Goal: Check status: Check status

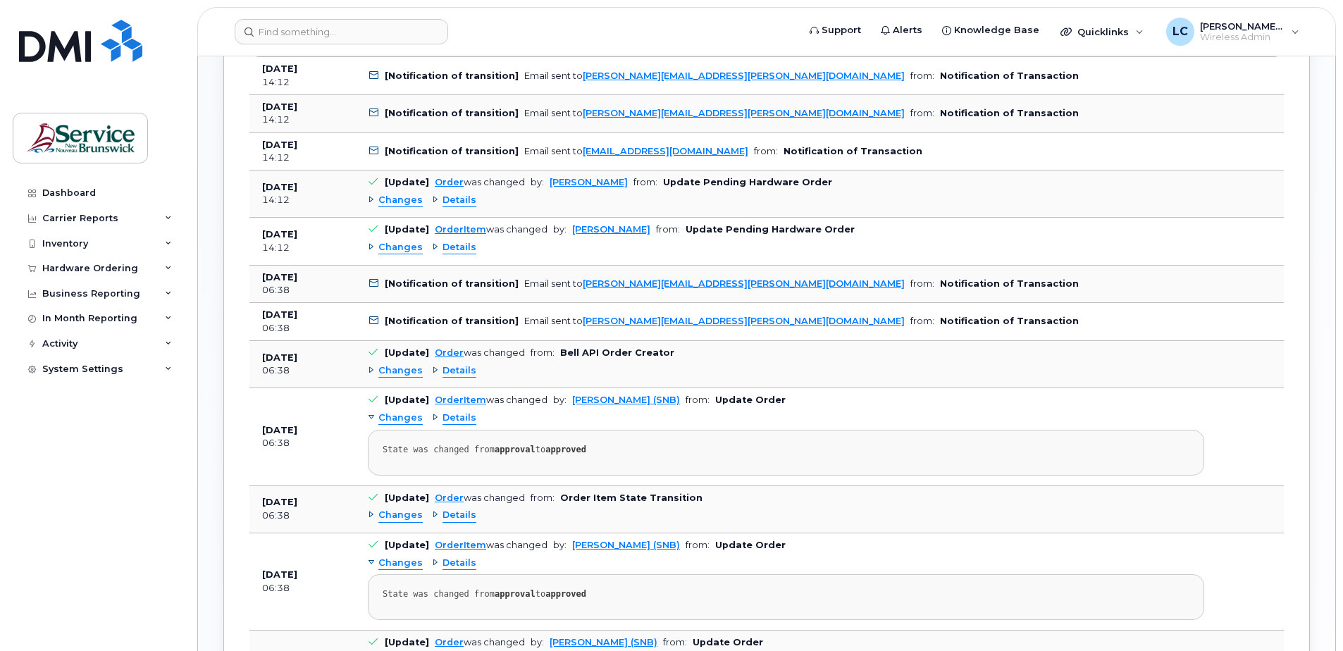
scroll to position [1127, 0]
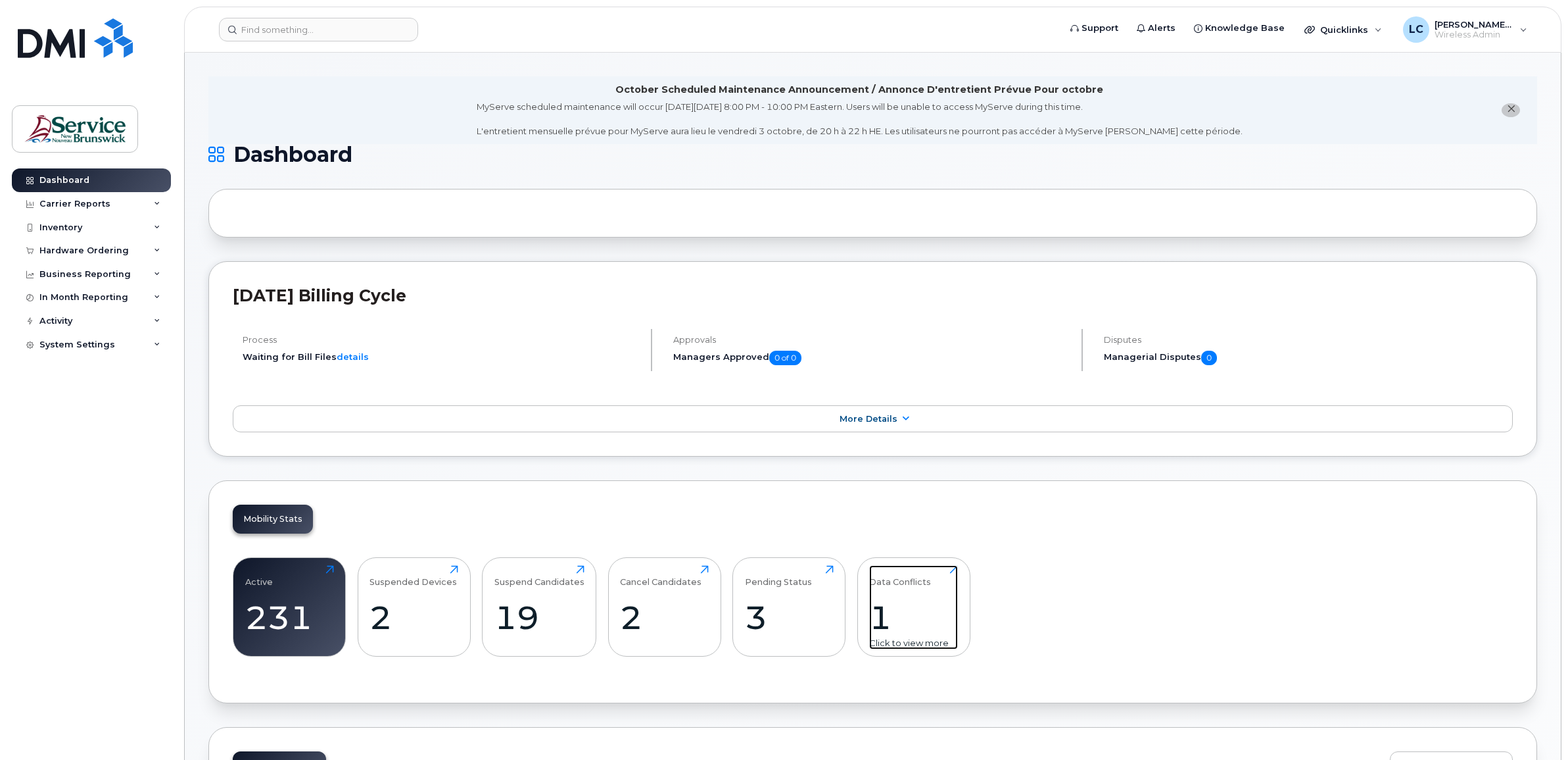
click at [901, 646] on div "Click to view more" at bounding box center [913, 642] width 89 height 12
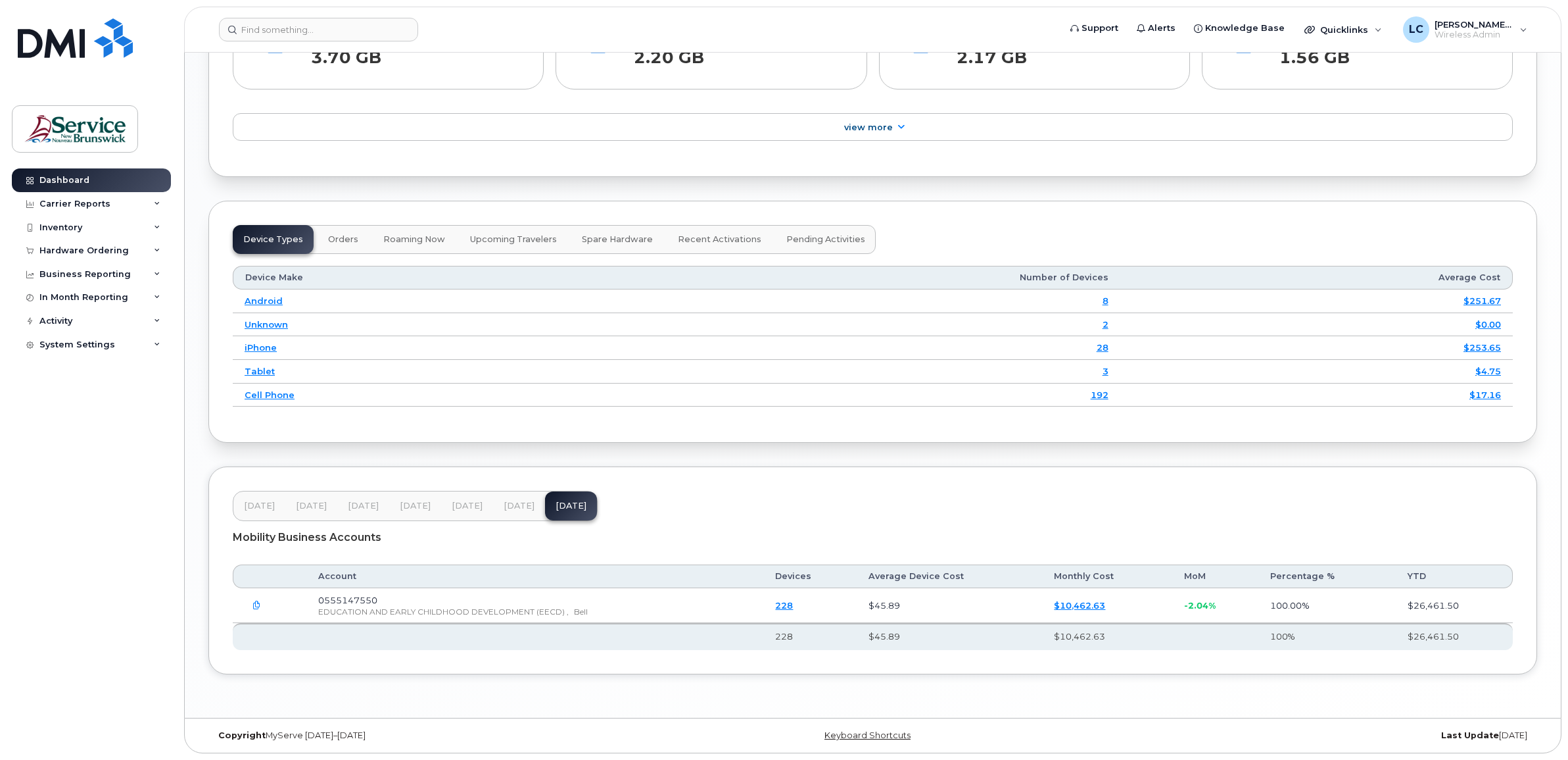
scroll to position [1316, 0]
click at [342, 237] on span "Orders" at bounding box center [343, 239] width 30 height 10
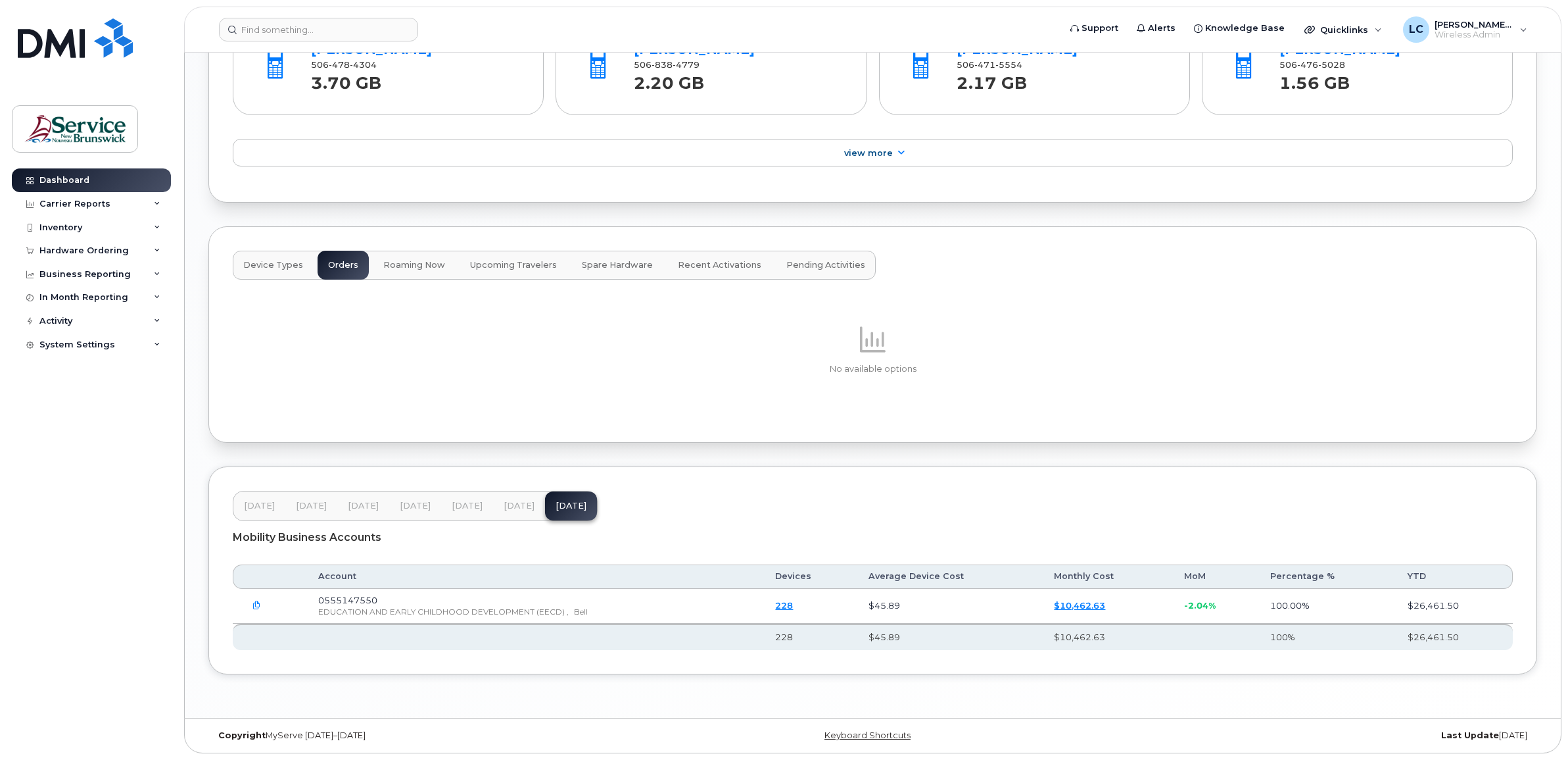
scroll to position [1289, 0]
click at [729, 263] on span "Recent Activations" at bounding box center [719, 264] width 83 height 10
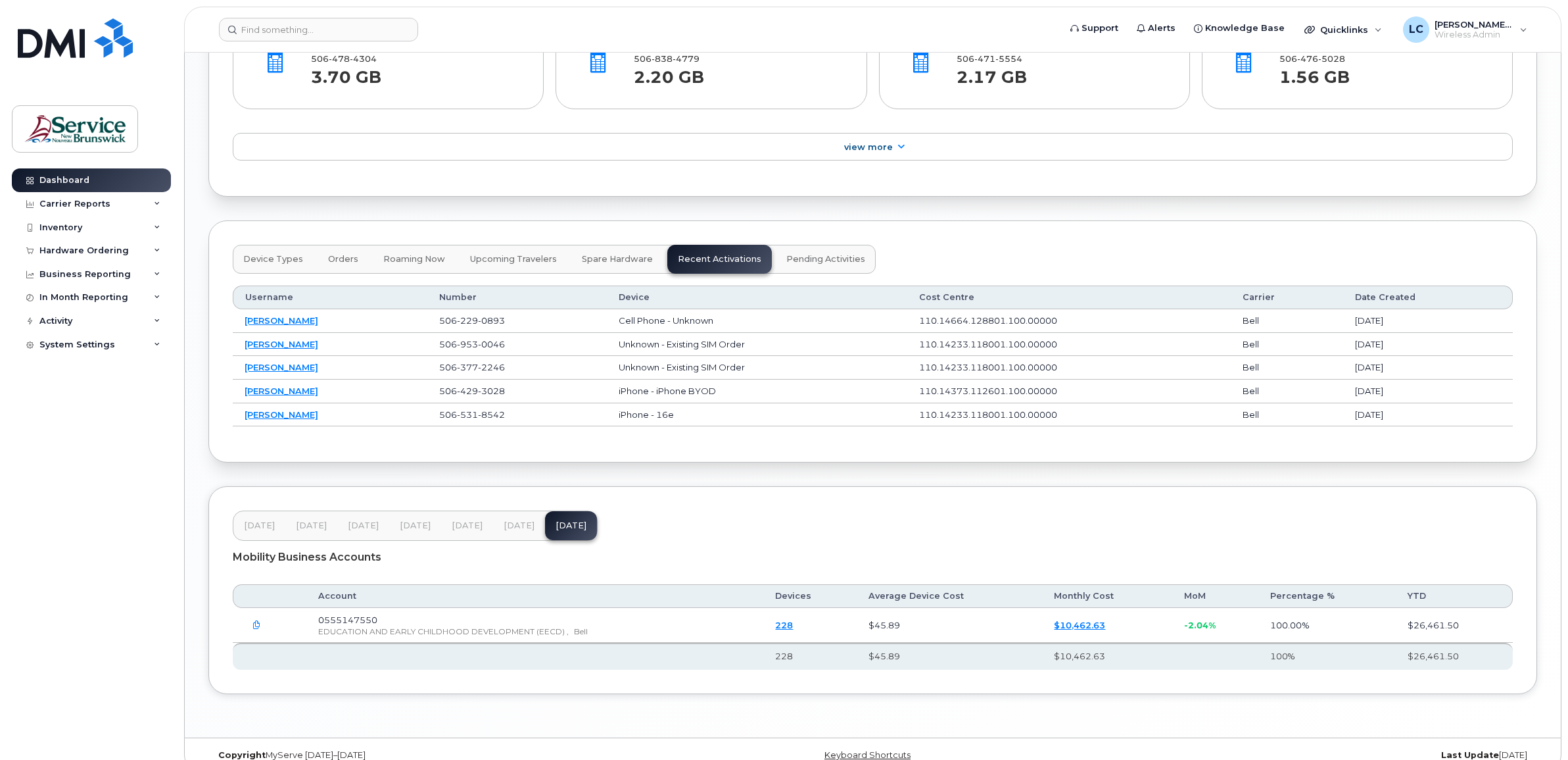
click at [787, 260] on span "Pending Activities" at bounding box center [826, 259] width 79 height 10
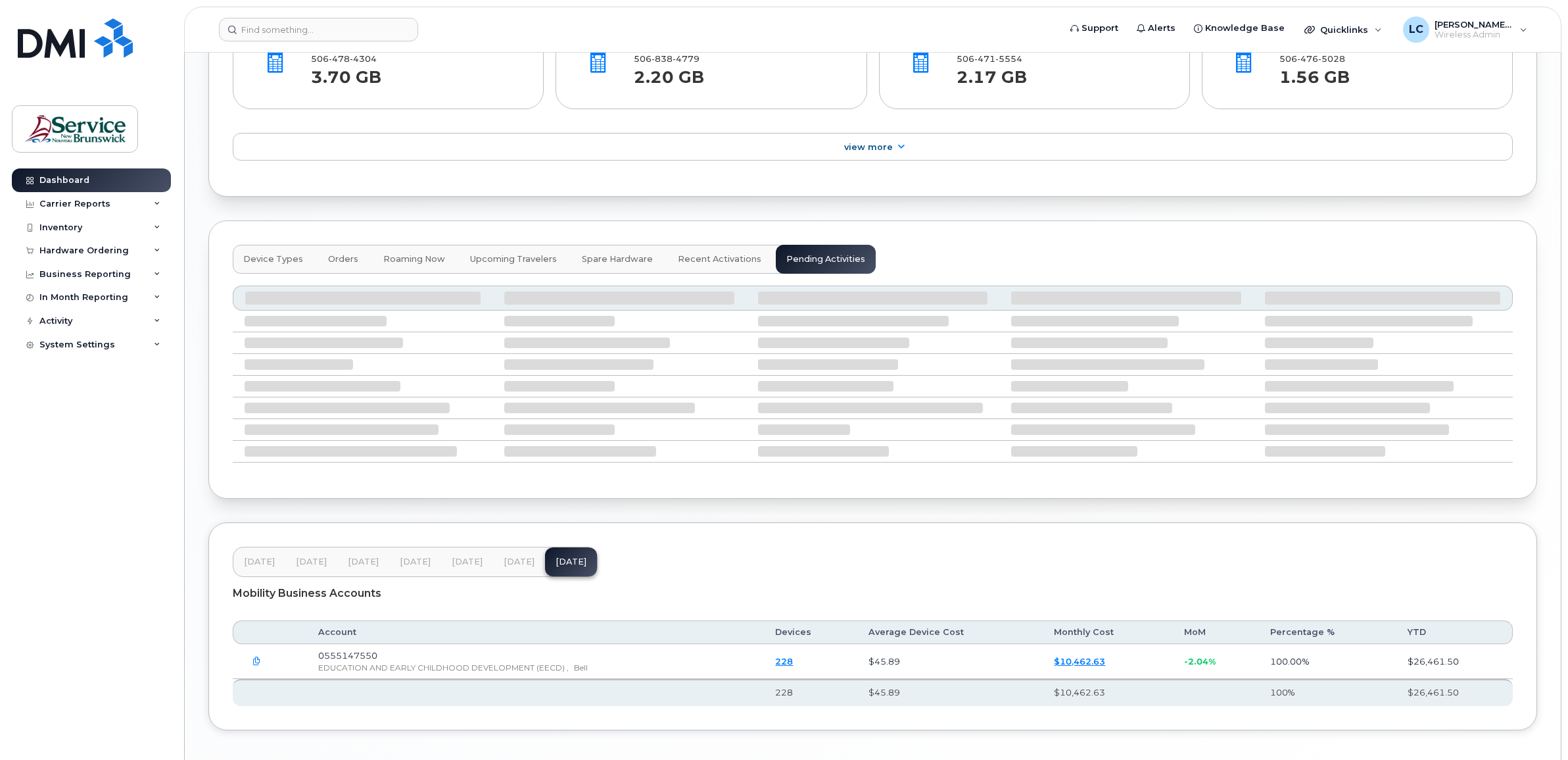
scroll to position [1281, 0]
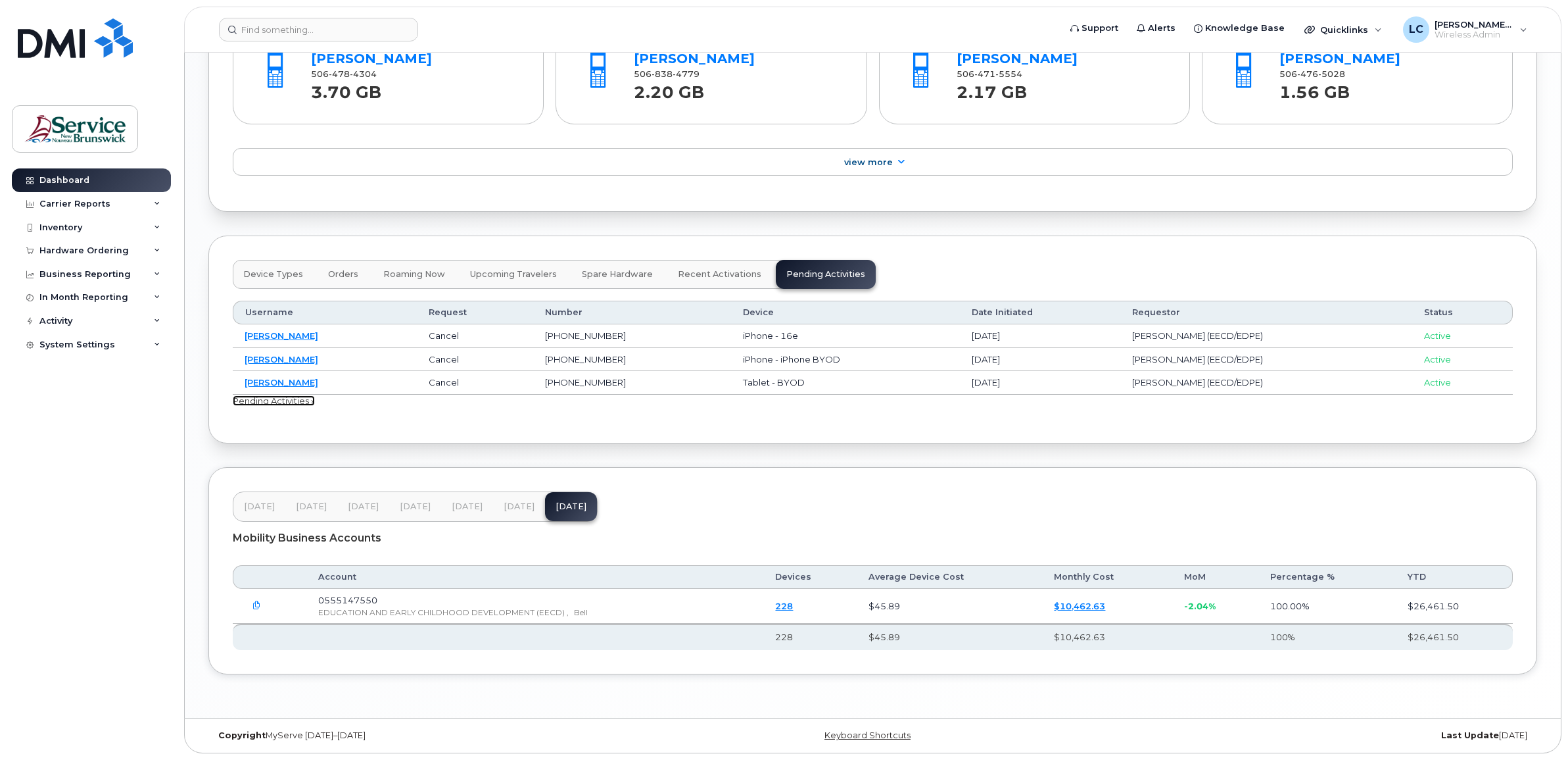
click at [287, 396] on link "Pending Activities »" at bounding box center [273, 400] width 82 height 10
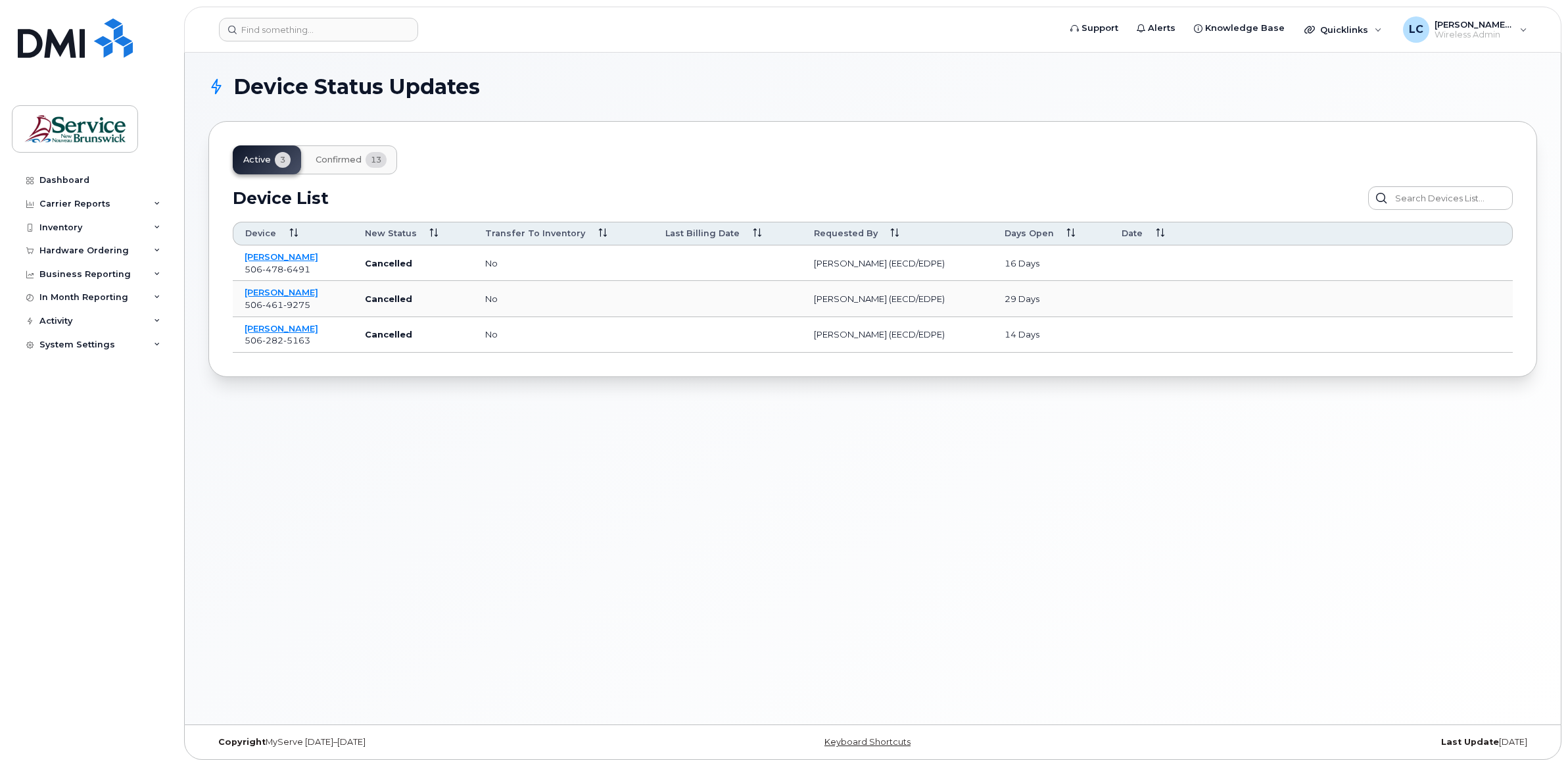
click at [258, 162] on div "Active 3 Confirmed 13" at bounding box center [315, 160] width 164 height 29
click at [334, 159] on span "Confirmed" at bounding box center [338, 160] width 46 height 10
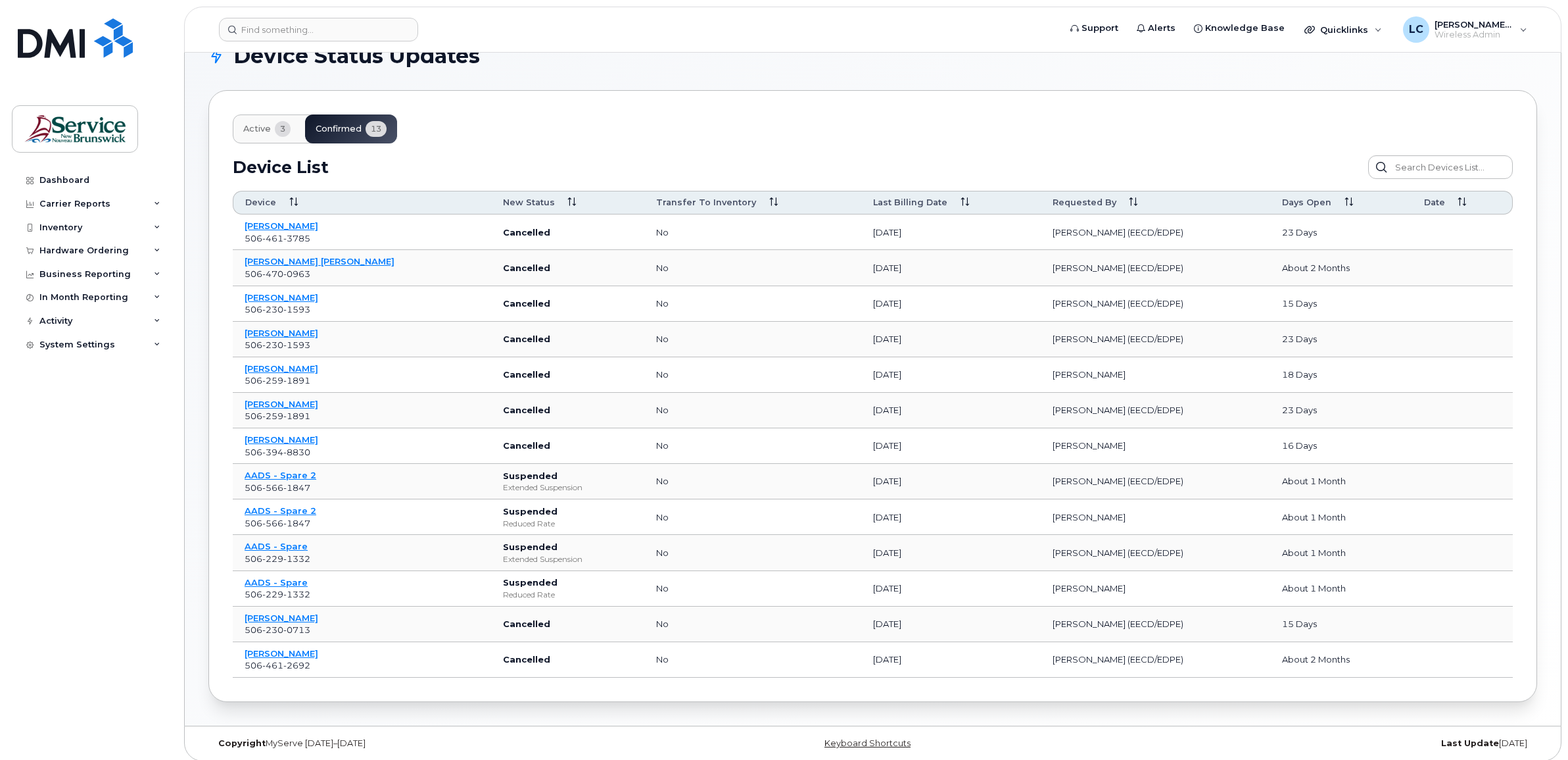
scroll to position [45, 0]
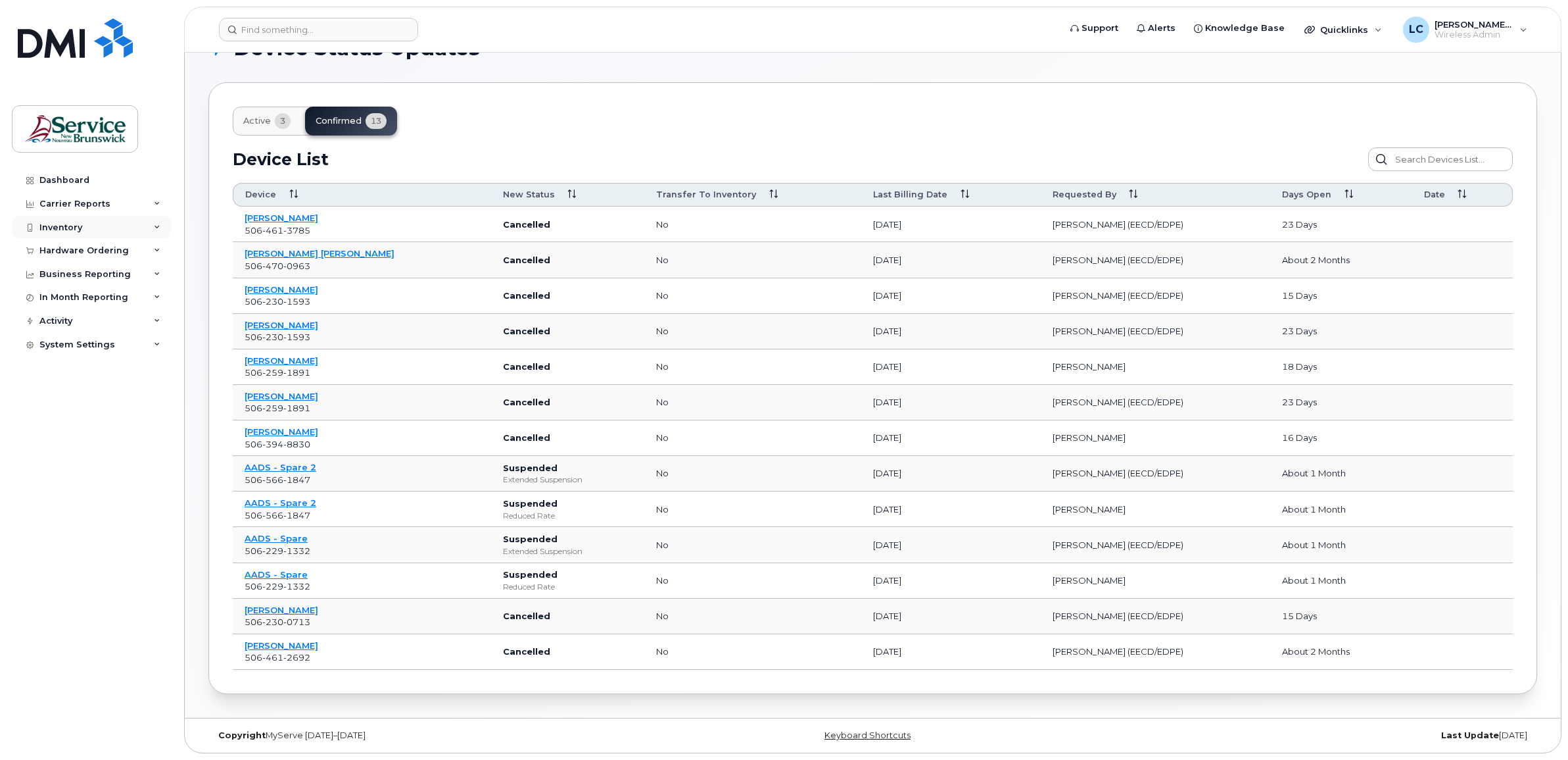
click at [99, 231] on div "Inventory" at bounding box center [91, 227] width 159 height 23
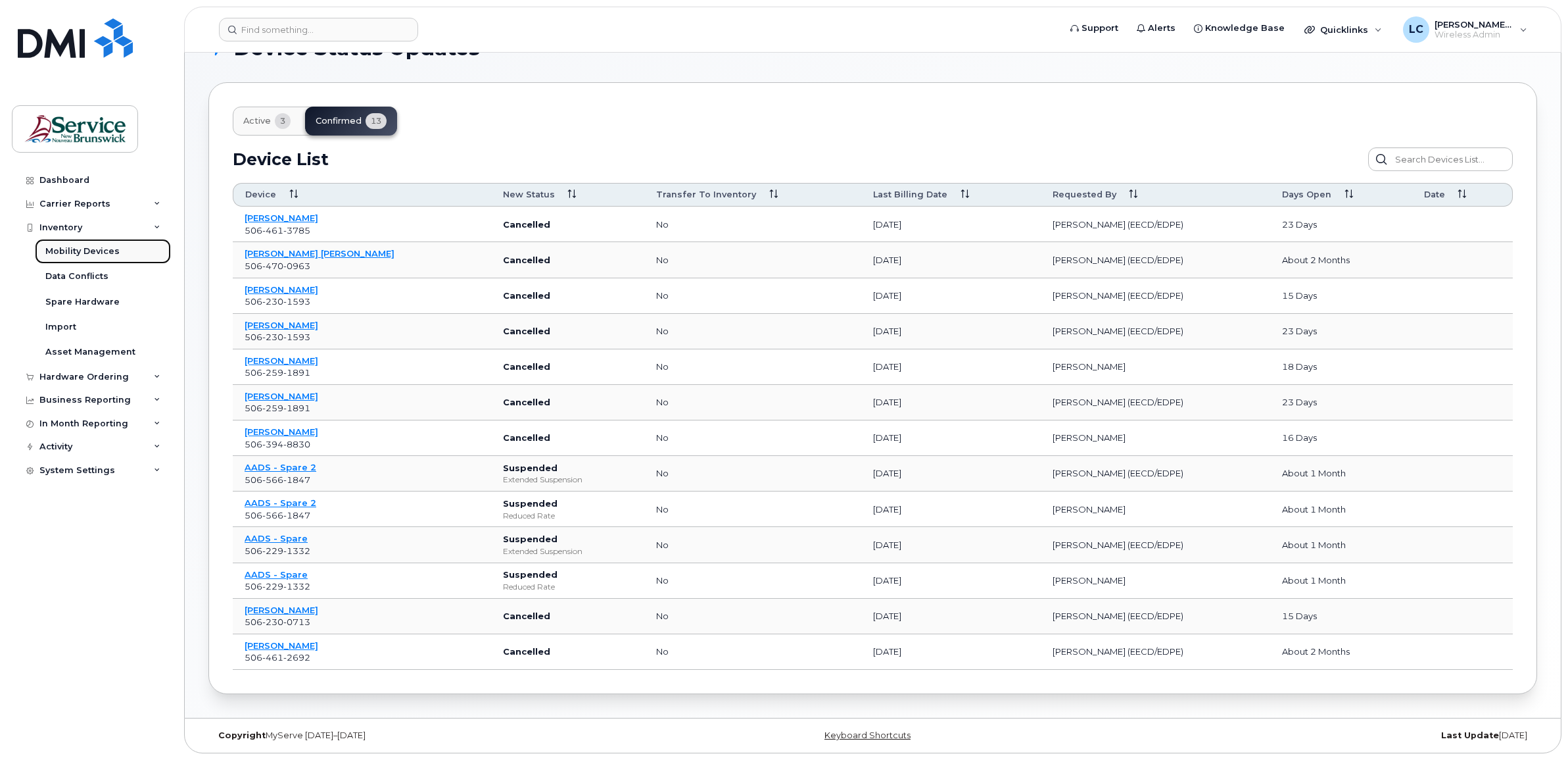
click at [99, 245] on link "Mobility Devices" at bounding box center [103, 251] width 136 height 25
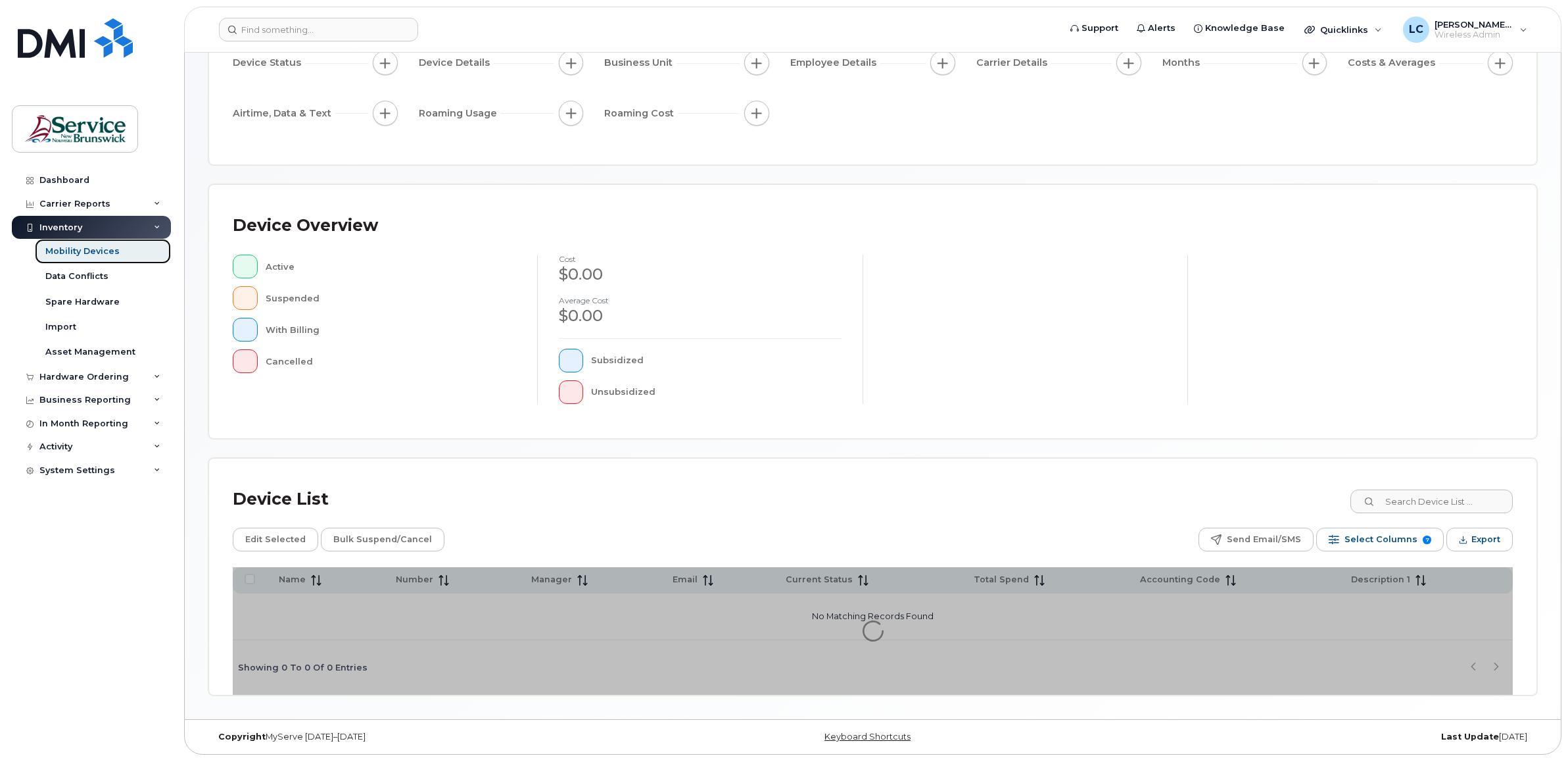
scroll to position [146, 0]
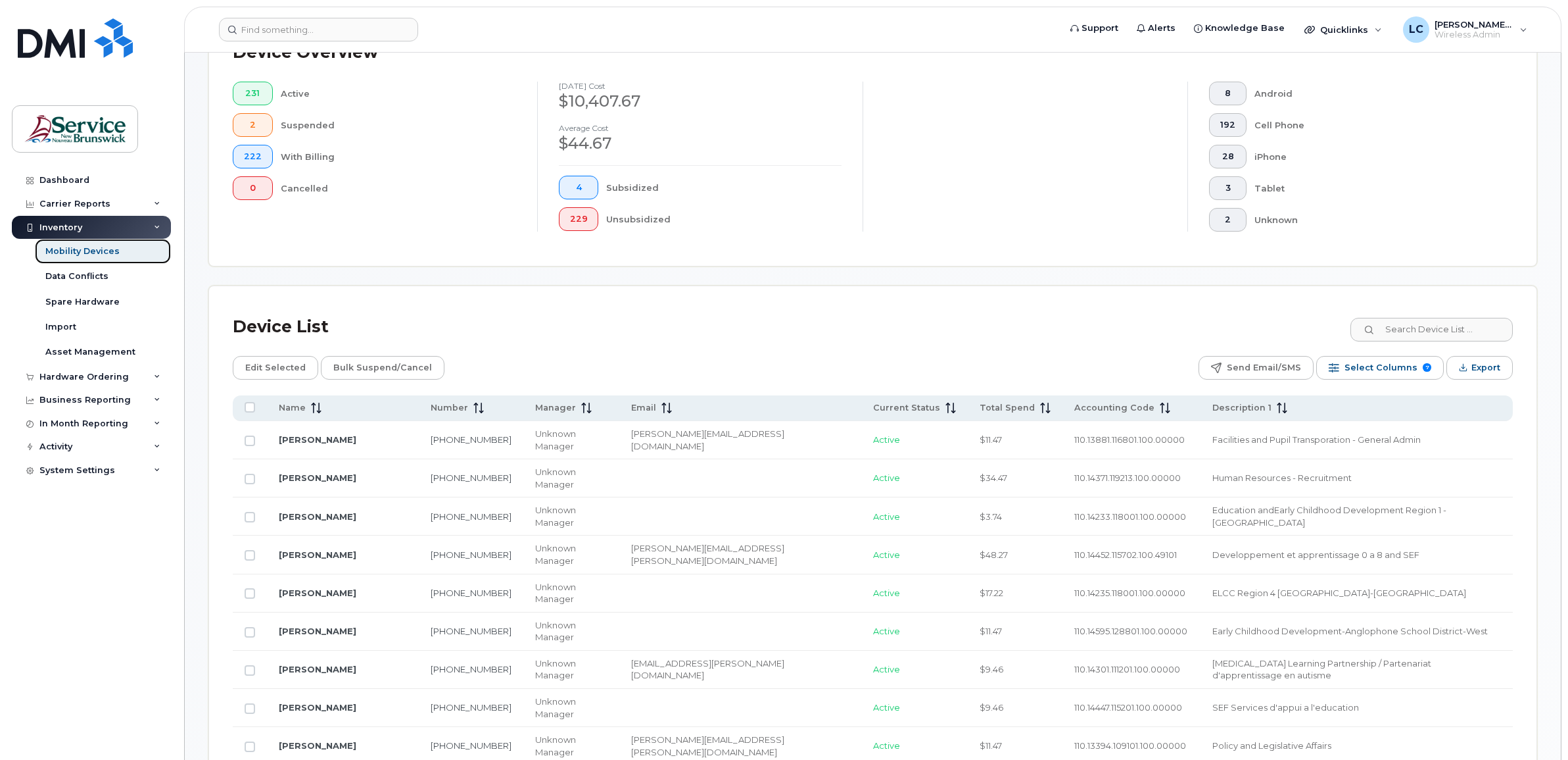
scroll to position [392, 0]
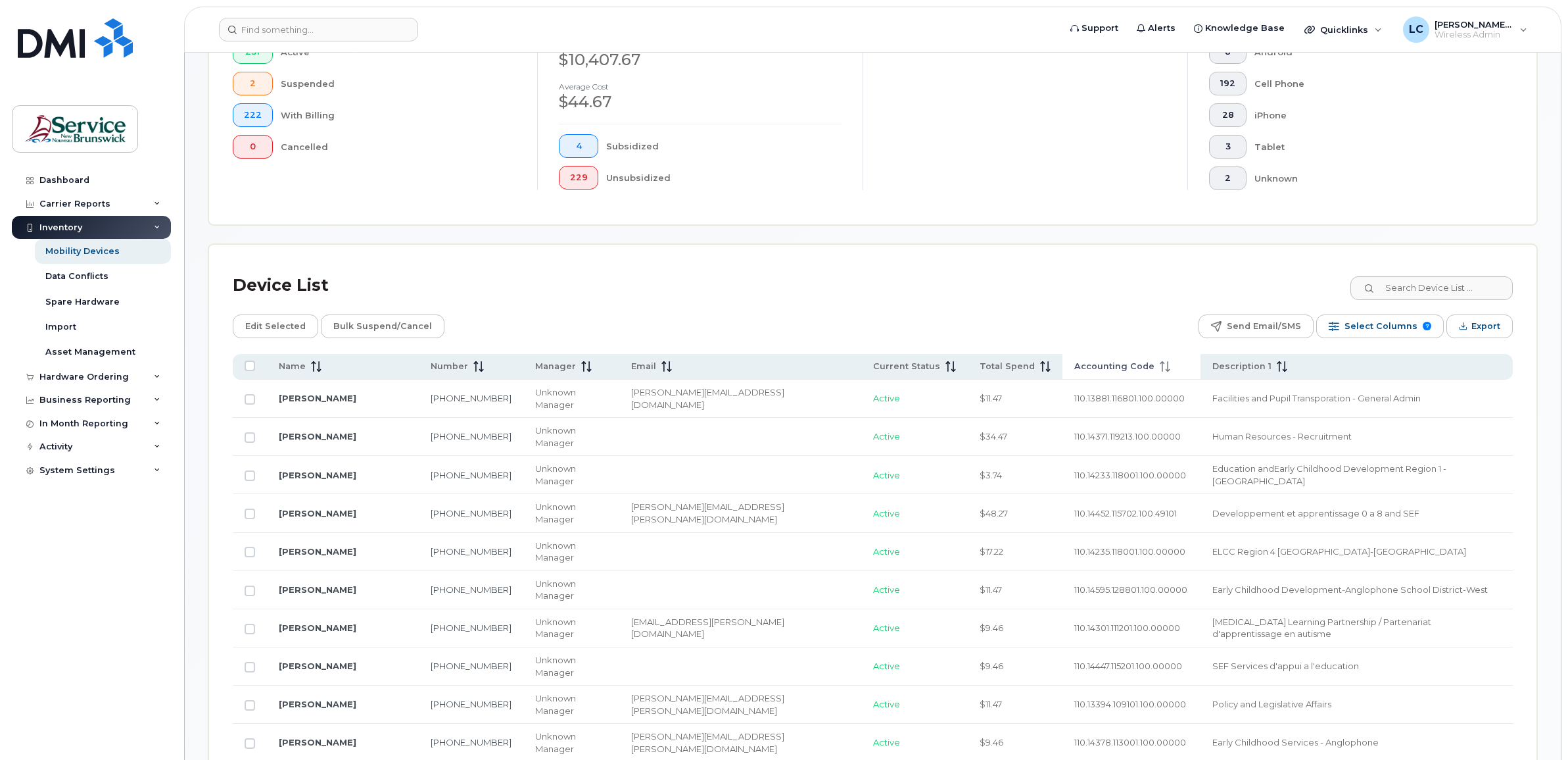
click at [1074, 362] on span "Accounting Code" at bounding box center [1114, 366] width 80 height 12
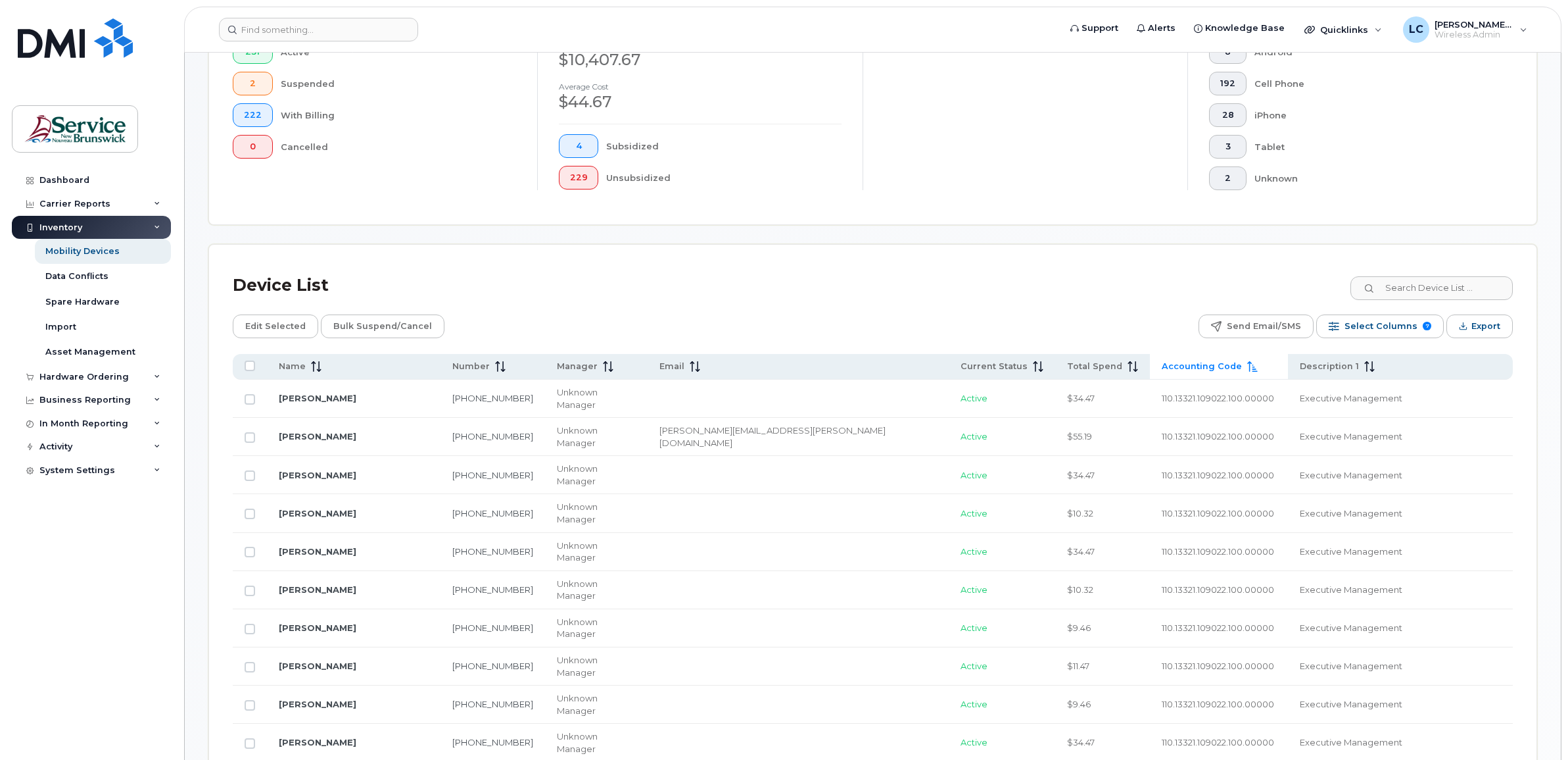
click at [1162, 369] on span "Accounting Code" at bounding box center [1202, 366] width 80 height 12
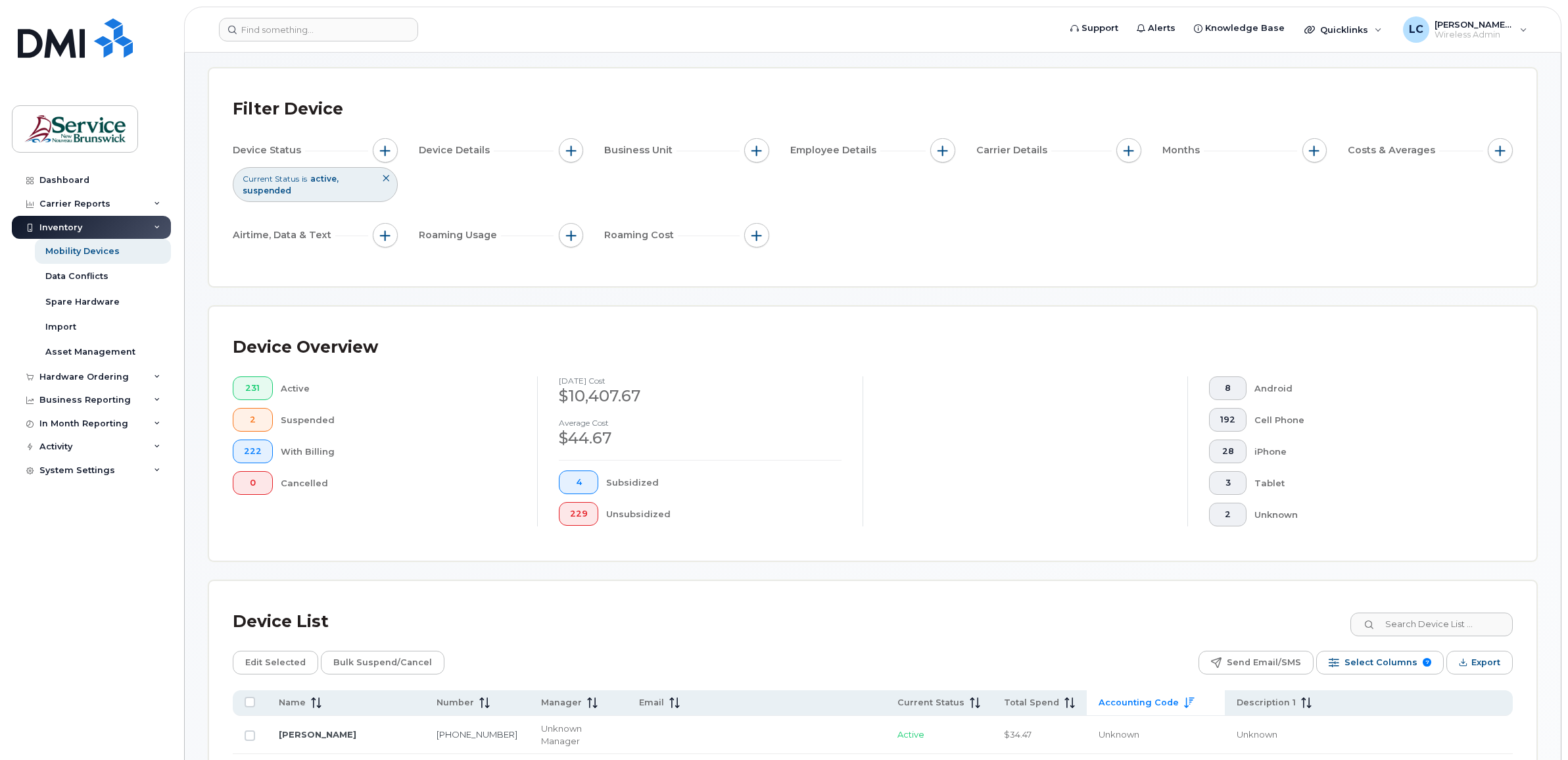
scroll to position [46, 0]
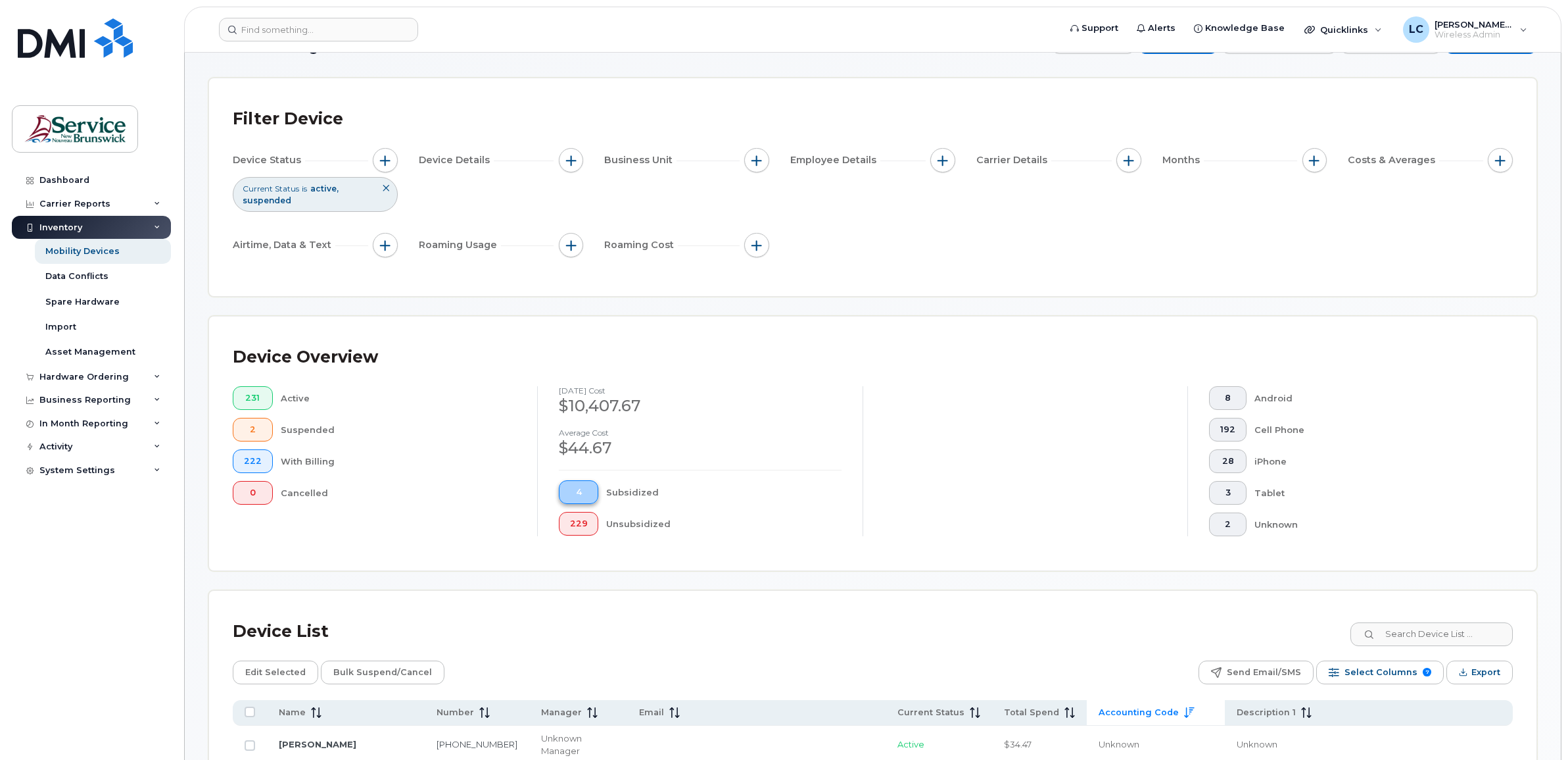
click at [585, 488] on span "4" at bounding box center [579, 491] width 18 height 10
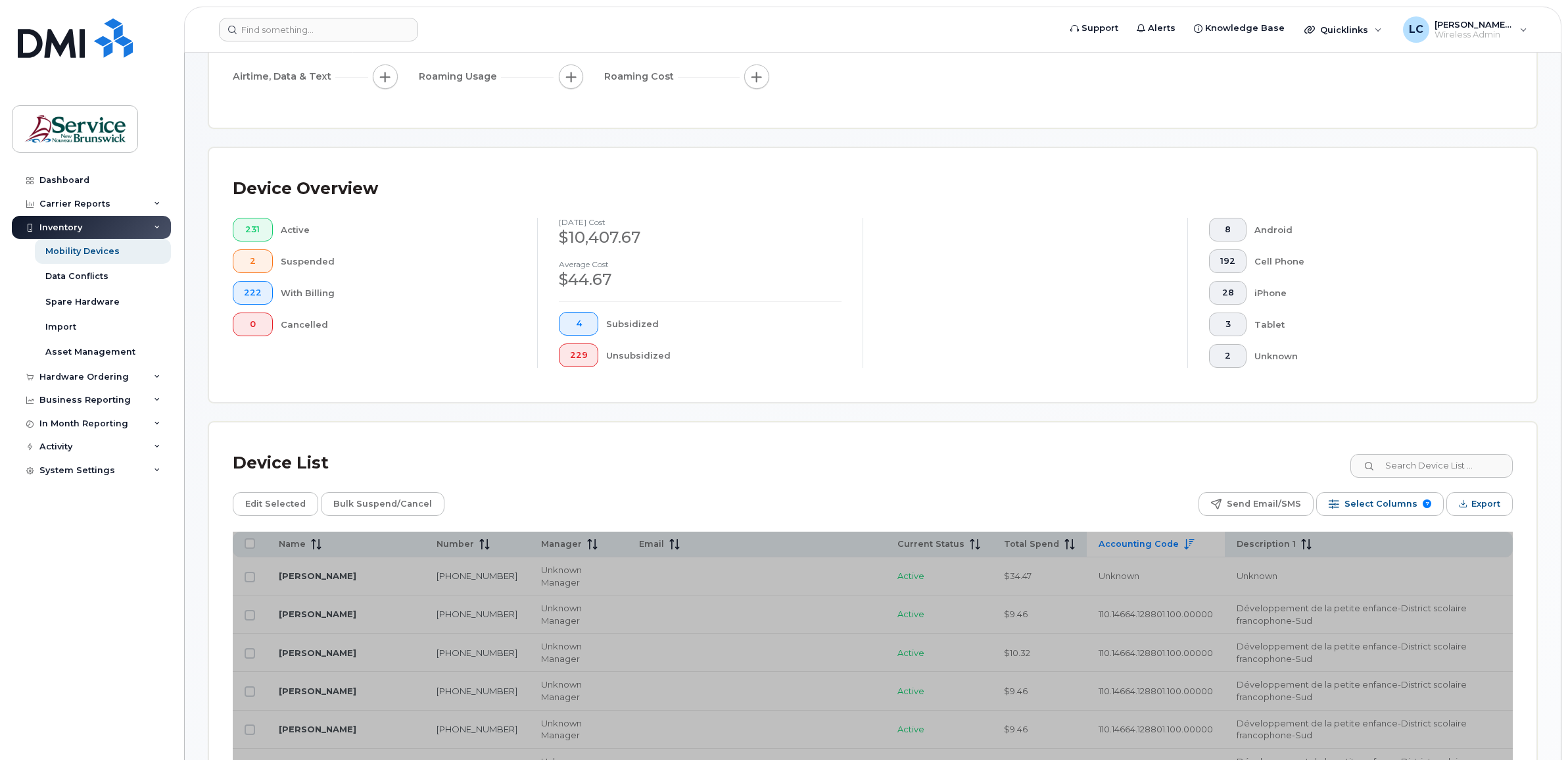
scroll to position [210, 0]
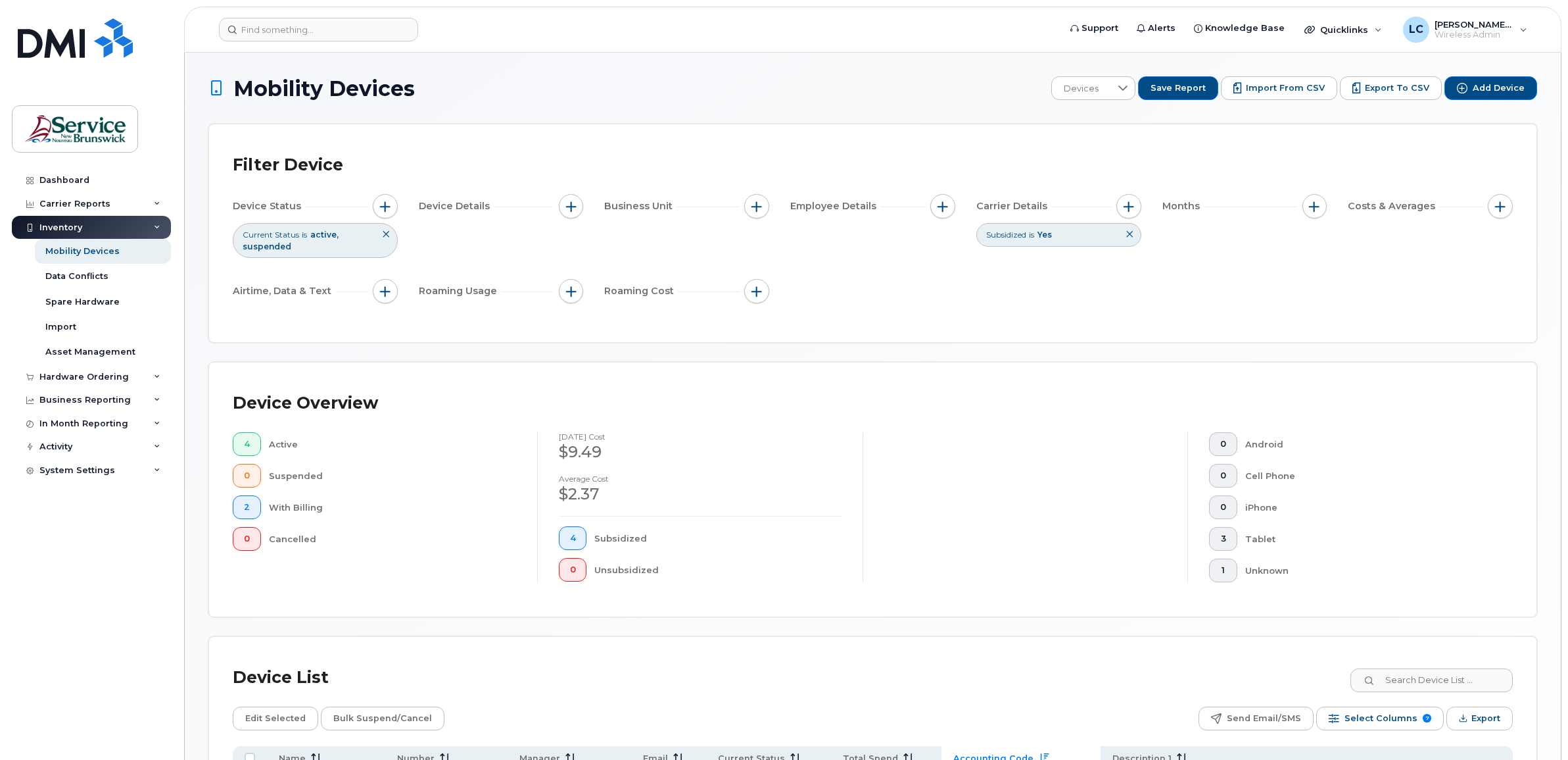
click at [1127, 234] on icon at bounding box center [1129, 234] width 7 height 7
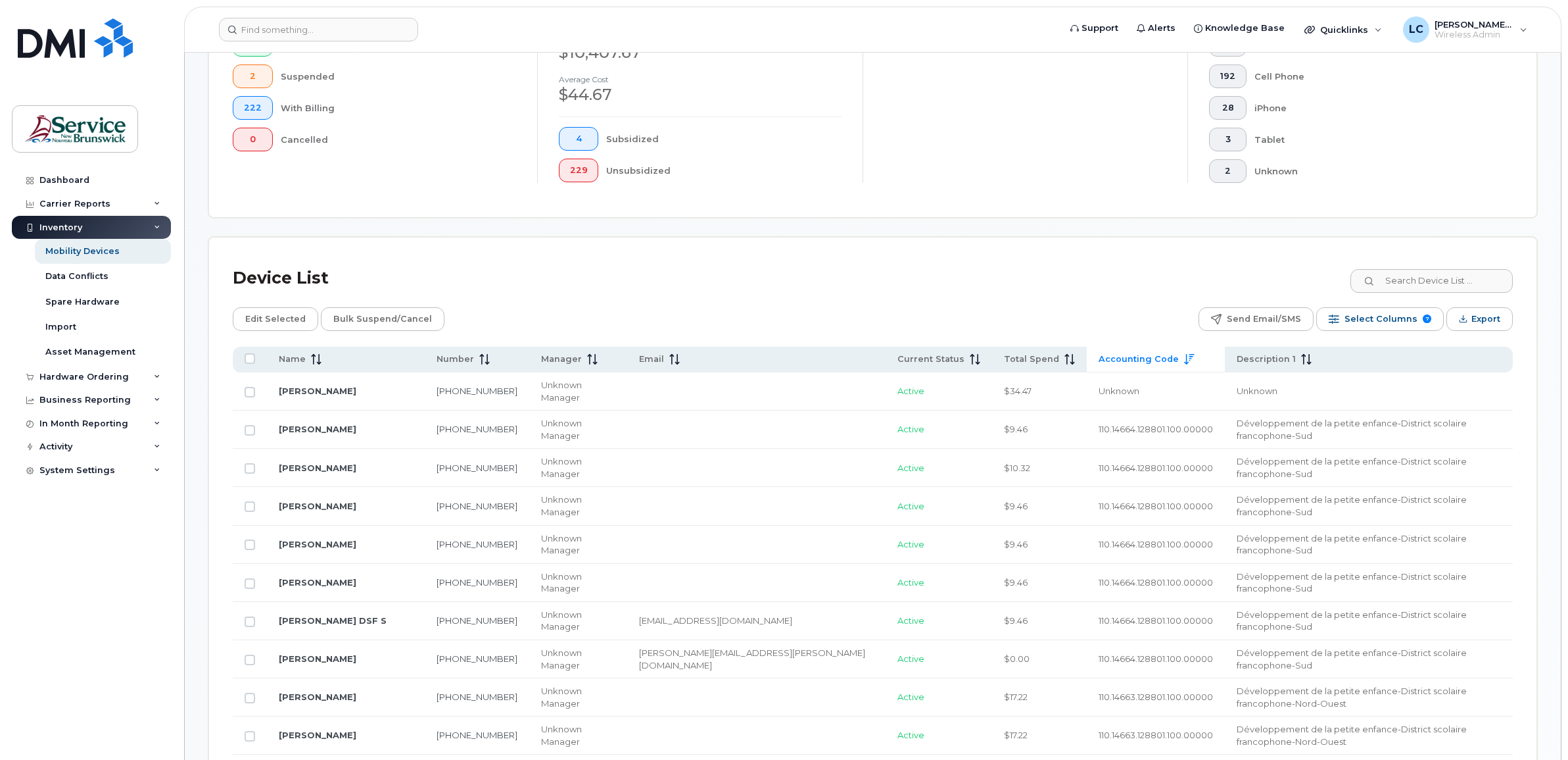
scroll to position [493, 0]
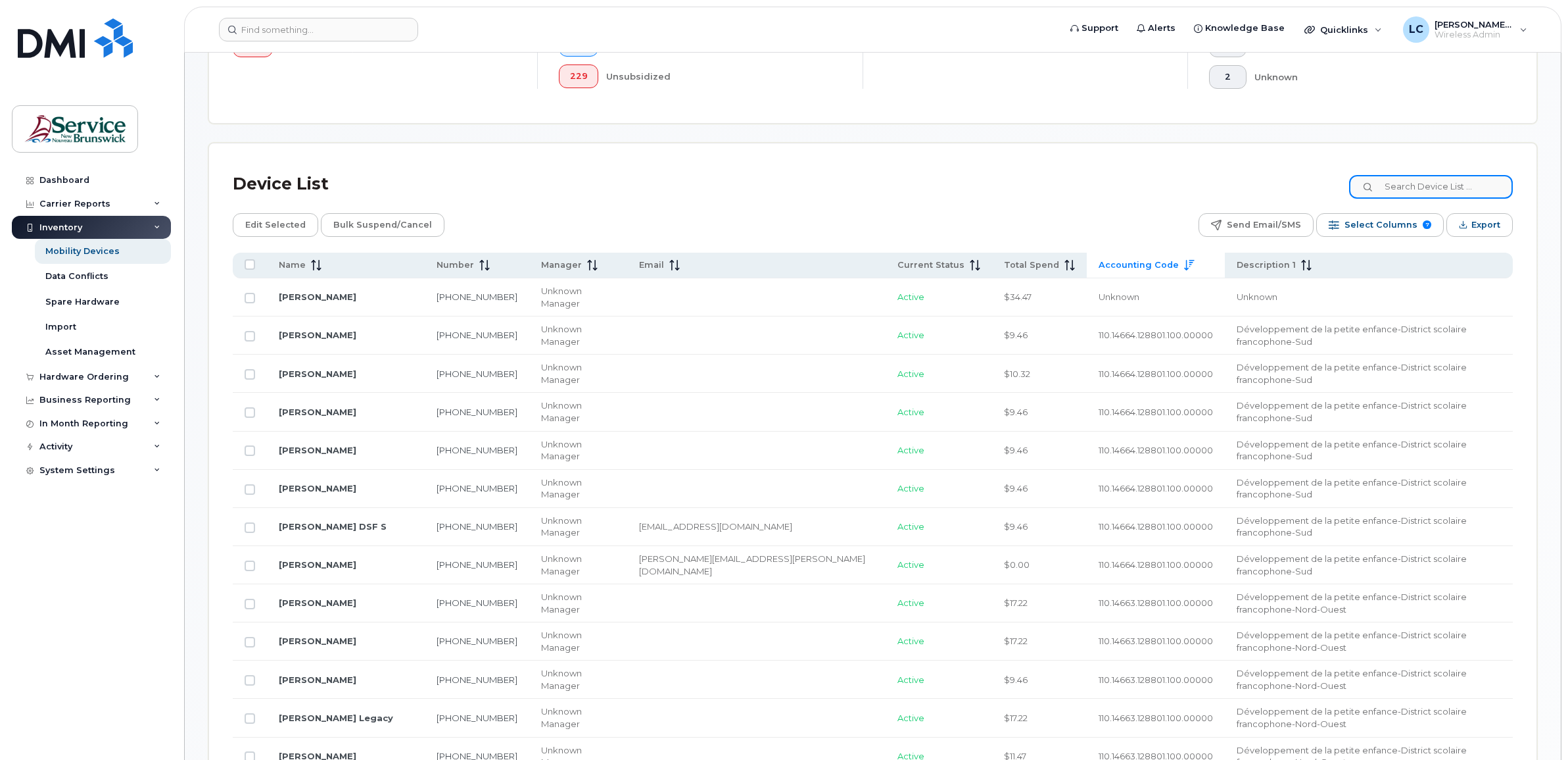
click at [1407, 178] on input at bounding box center [1431, 186] width 163 height 23
type input "4365"
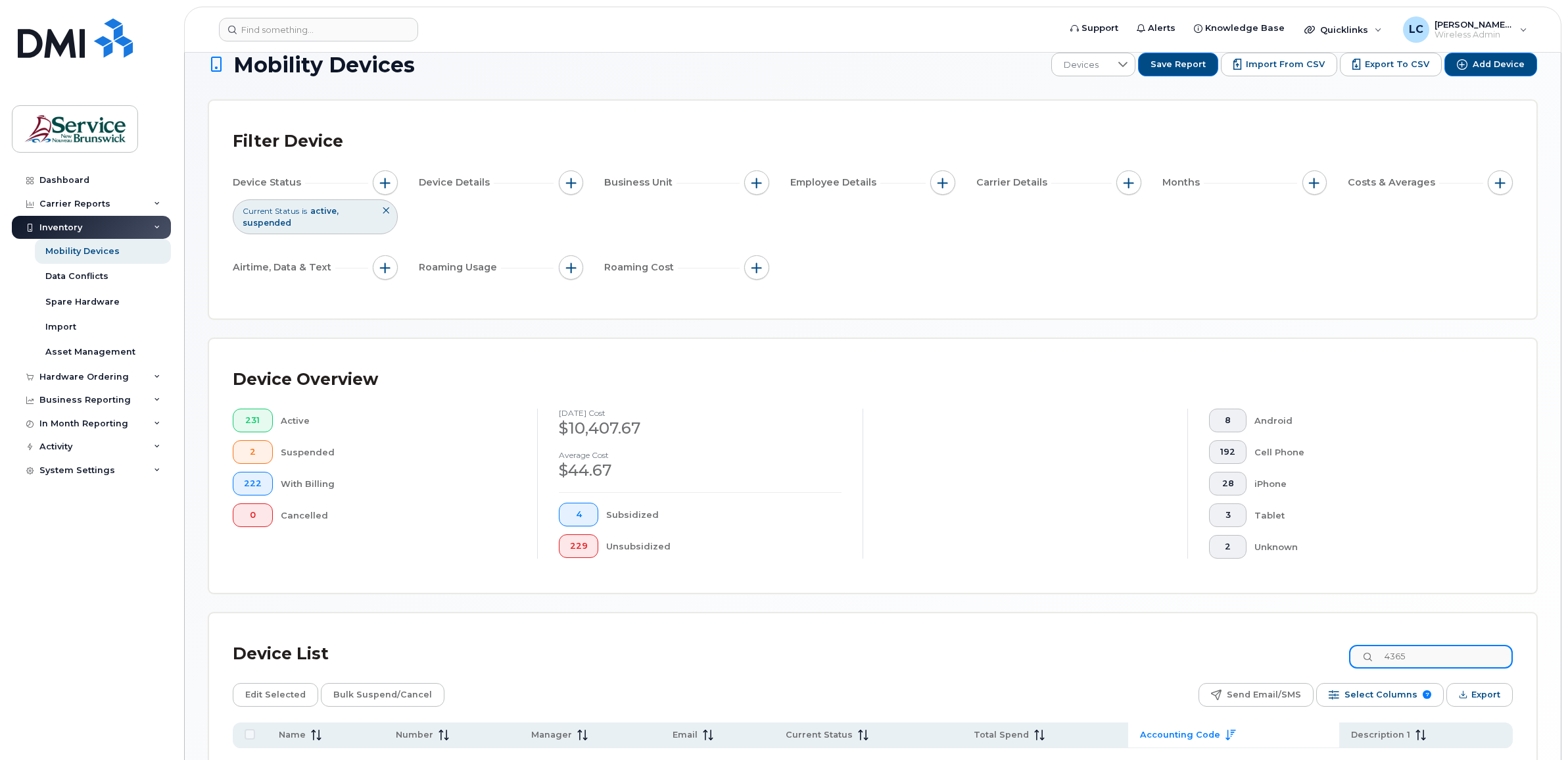
scroll to position [0, 0]
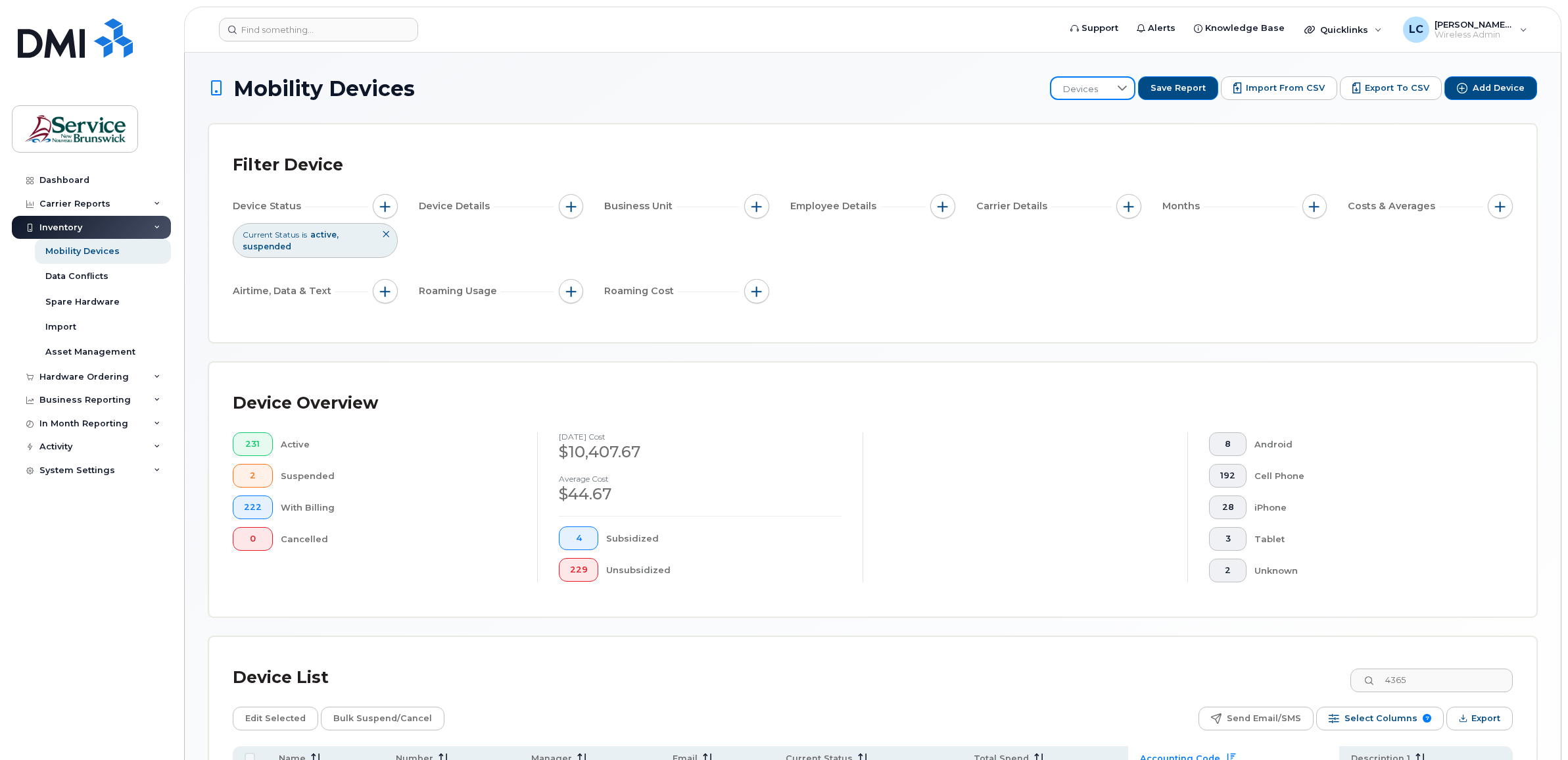
click at [1110, 86] on span "Devices" at bounding box center [1080, 89] width 59 height 23
